Goal: Transaction & Acquisition: Register for event/course

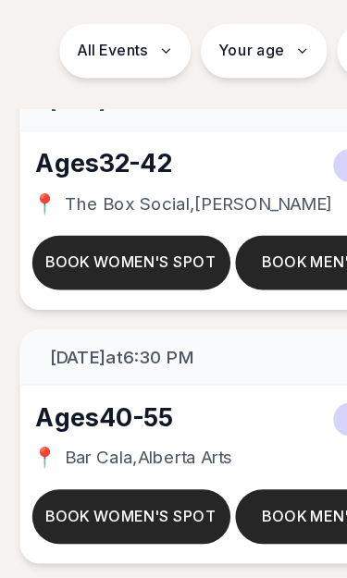
scroll to position [11859, 0]
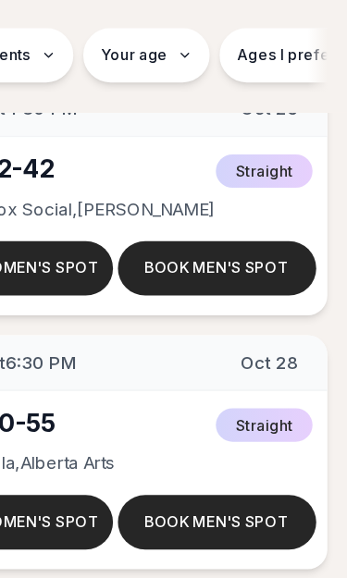
click at [109, 386] on div "Ages [DEMOGRAPHIC_DATA] Straight" at bounding box center [173, 399] width 295 height 26
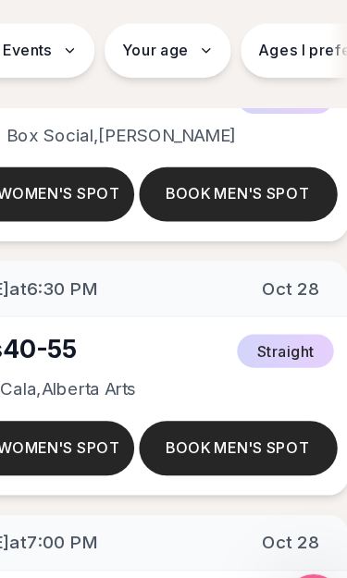
scroll to position [11912, 0]
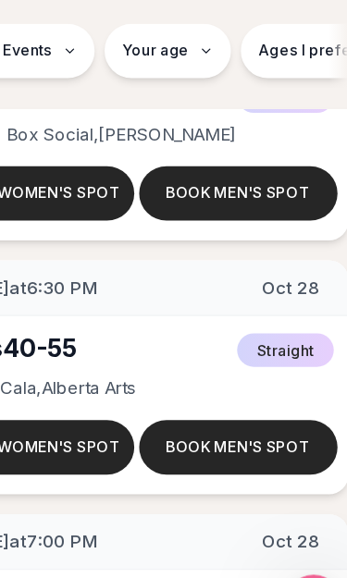
click at [47, 400] on button "Book women's spot" at bounding box center [98, 420] width 148 height 41
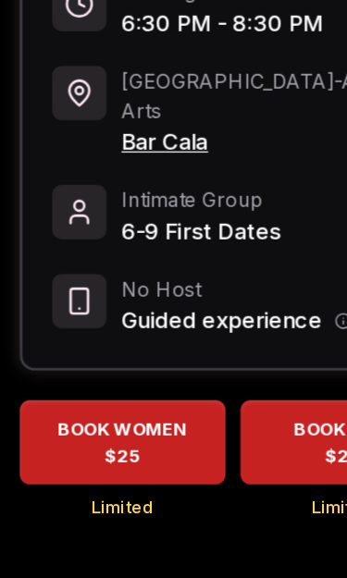
scroll to position [191, 0]
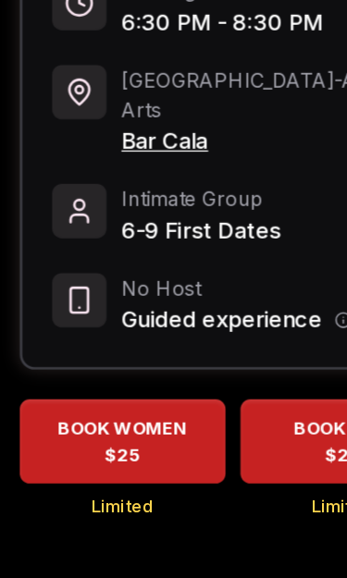
click at [191, 386] on div "BOOK WOMEN $25 Limited BOOK MEN $25 Limited" at bounding box center [173, 455] width 317 height 142
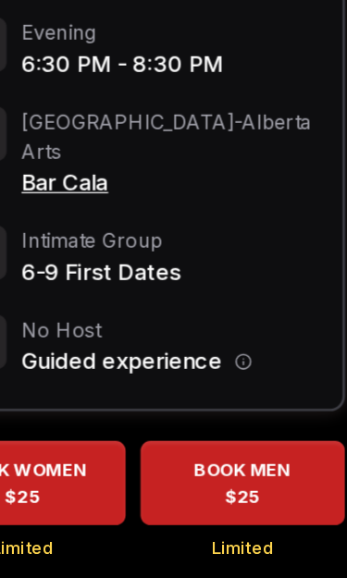
scroll to position [158, 0]
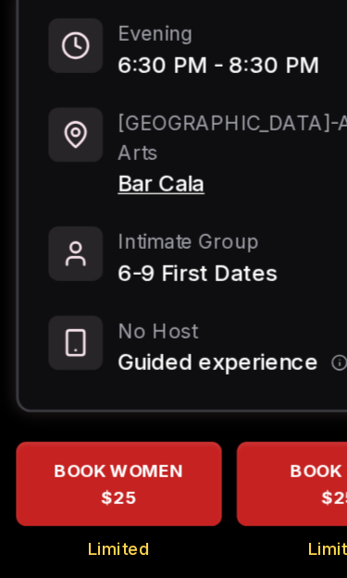
click at [87, 428] on span "BOOK WOMEN" at bounding box center [92, 437] width 104 height 19
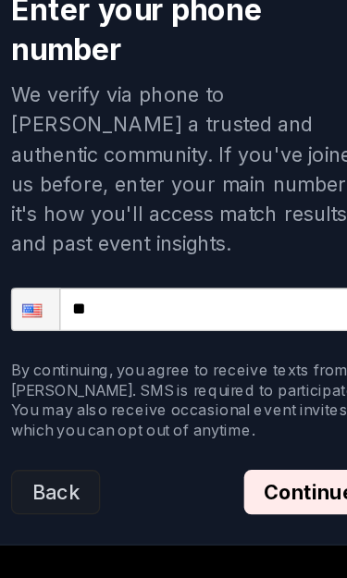
scroll to position [309, 0]
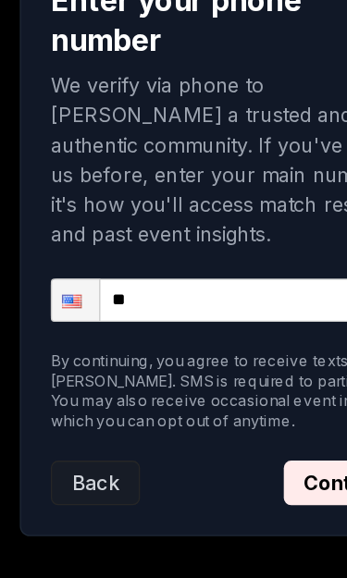
click at [162, 294] on input "**" at bounding box center [177, 310] width 278 height 32
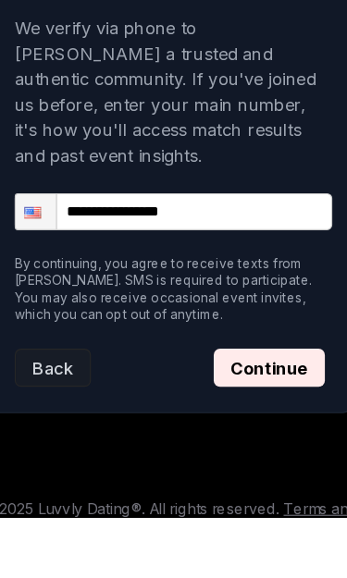
type input "**********"
click at [237, 430] on button "Continue" at bounding box center [260, 446] width 97 height 33
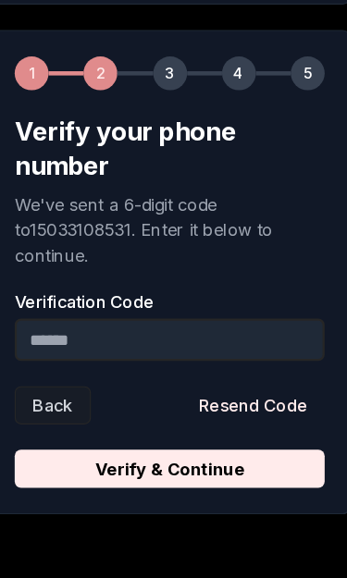
scroll to position [278, 0]
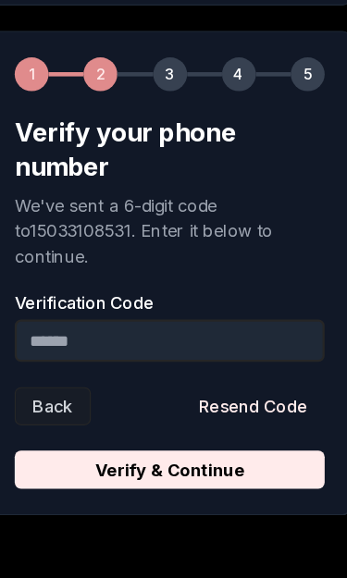
click at [84, 294] on input "Verification Code" at bounding box center [173, 299] width 271 height 37
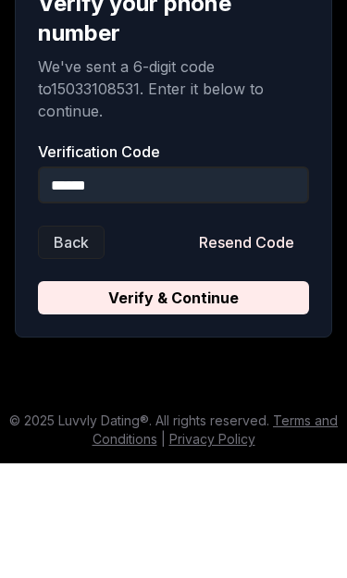
type input "******"
click at [167, 396] on button "Verify & Continue" at bounding box center [173, 412] width 271 height 33
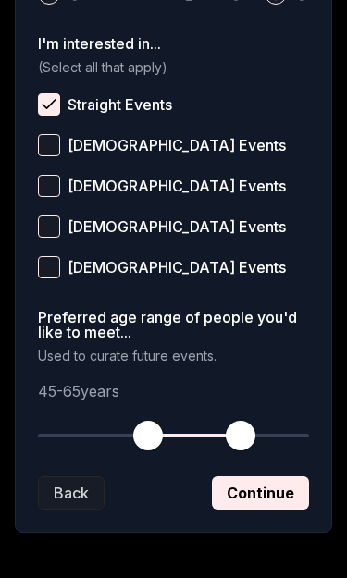
click at [254, 495] on button "Continue" at bounding box center [260, 492] width 97 height 33
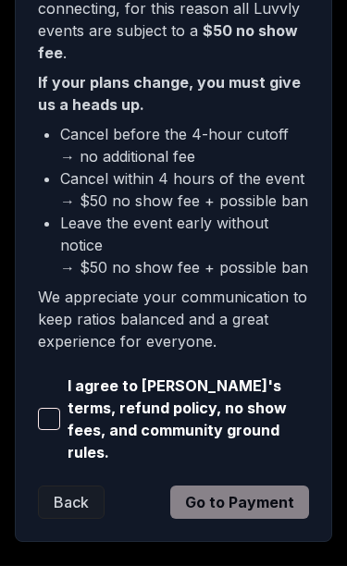
scroll to position [693, 0]
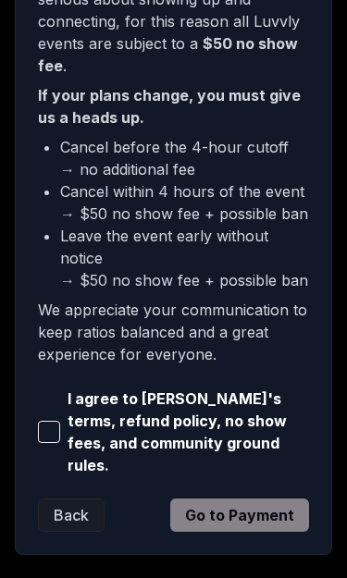
click at [42, 422] on span "button" at bounding box center [49, 432] width 22 height 22
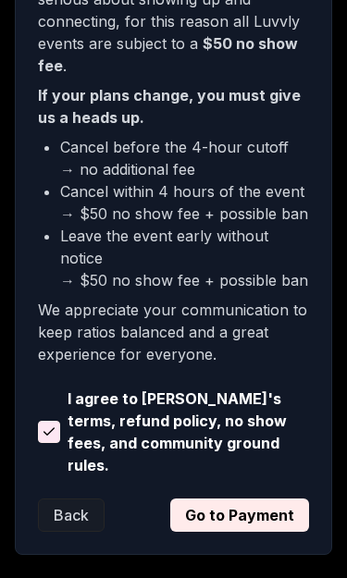
click at [240, 499] on button "Go to Payment" at bounding box center [239, 515] width 139 height 33
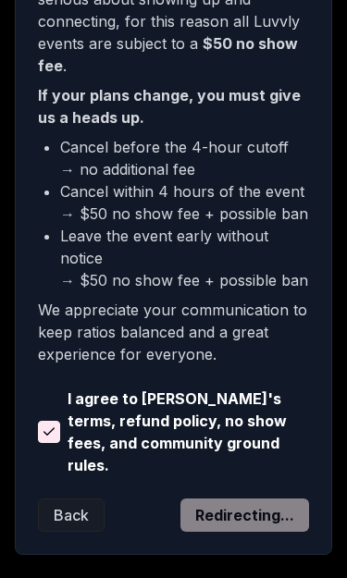
scroll to position [429, 0]
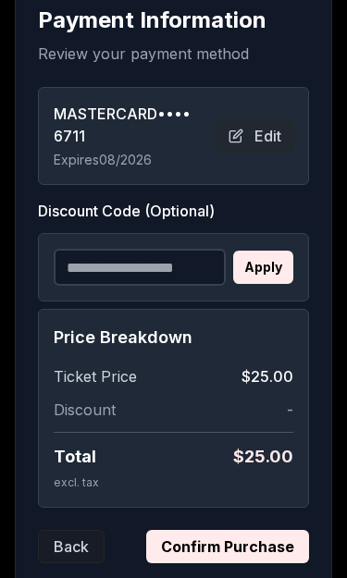
click at [218, 548] on button "Confirm Purchase" at bounding box center [227, 546] width 163 height 33
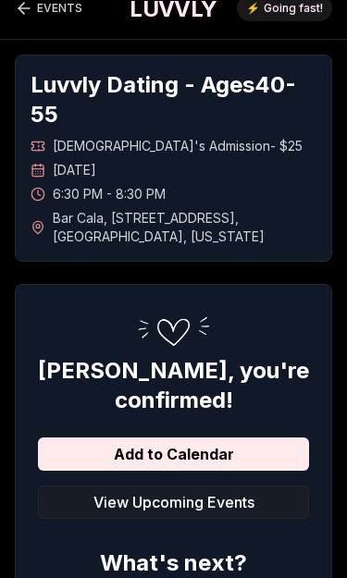
scroll to position [0, 0]
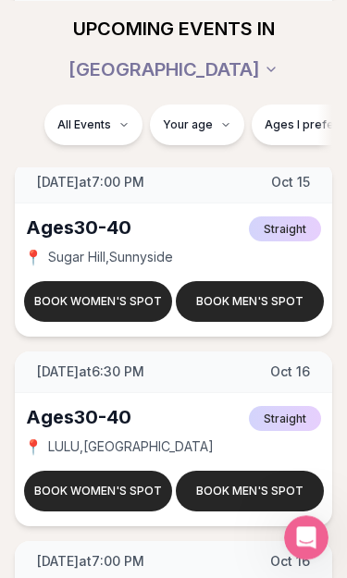
scroll to position [9711, 0]
